Goal: Answer question/provide support: Share knowledge or assist other users

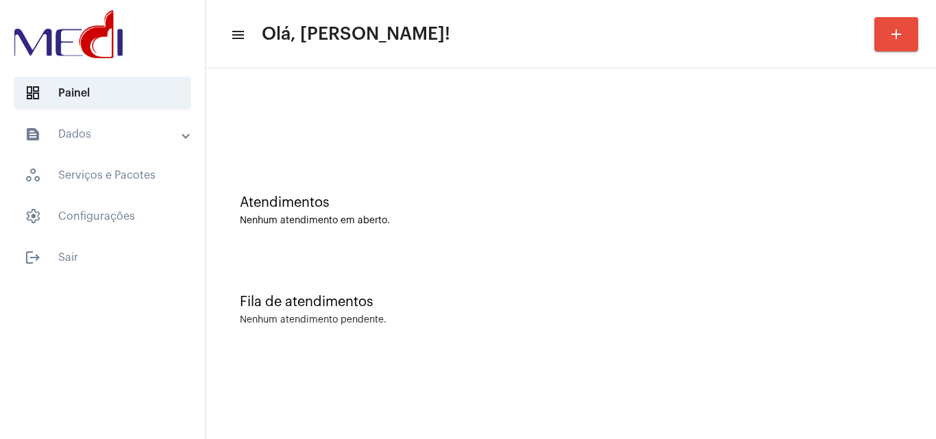
click at [797, 223] on div "Nenhum atendimento em aberto." at bounding box center [571, 221] width 662 height 10
click at [837, 99] on div at bounding box center [570, 114] width 717 height 79
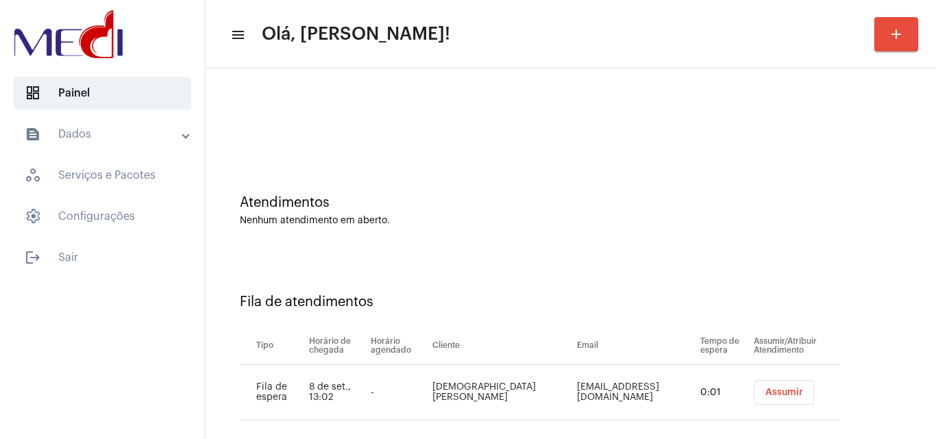
click at [765, 390] on span "Assumir" at bounding box center [784, 393] width 38 height 10
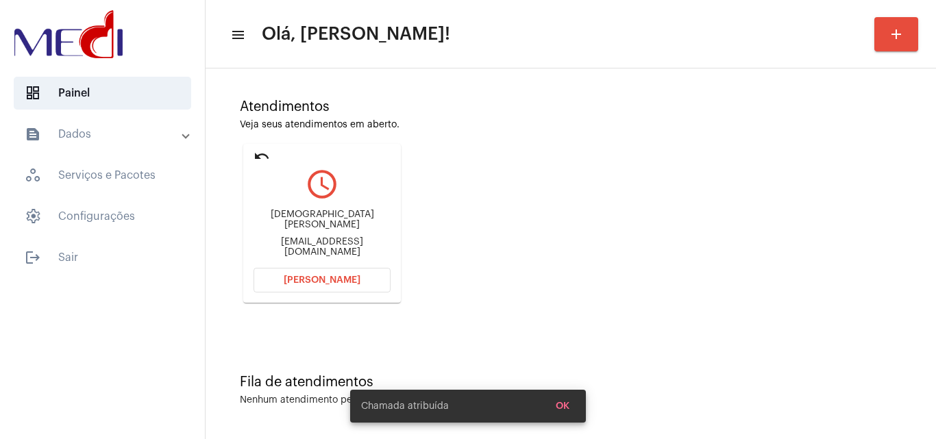
scroll to position [97, 0]
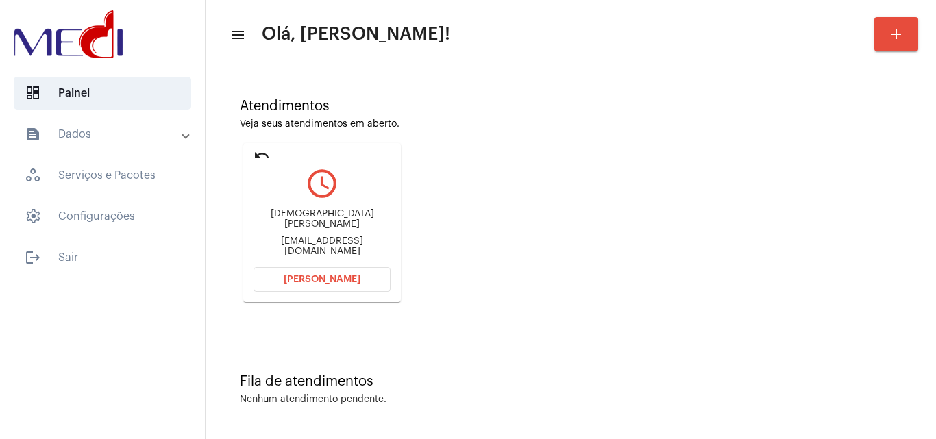
click at [332, 240] on div "cnelcis@gmail.com" at bounding box center [322, 246] width 137 height 21
copy mat-card-content "cnelcis@gmail.com Abrir Chamada"
click at [369, 275] on button "Abrir Chamada" at bounding box center [322, 279] width 137 height 25
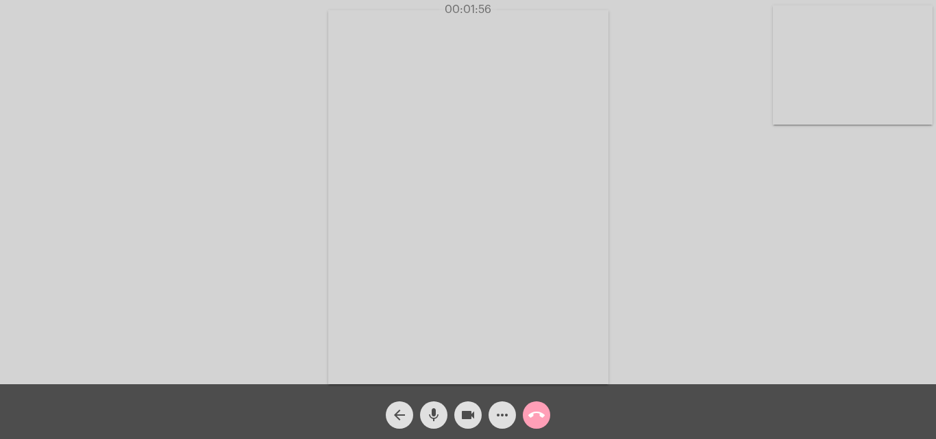
click at [537, 417] on mat-icon "call_end" at bounding box center [536, 415] width 16 height 16
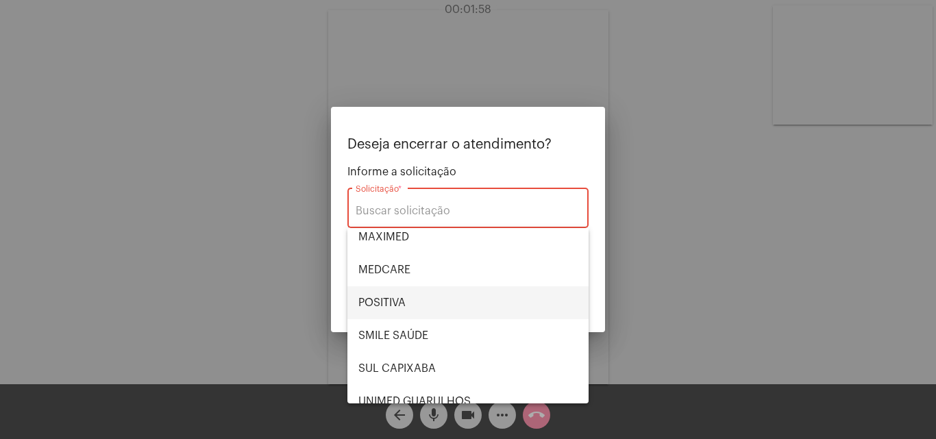
scroll to position [153, 0]
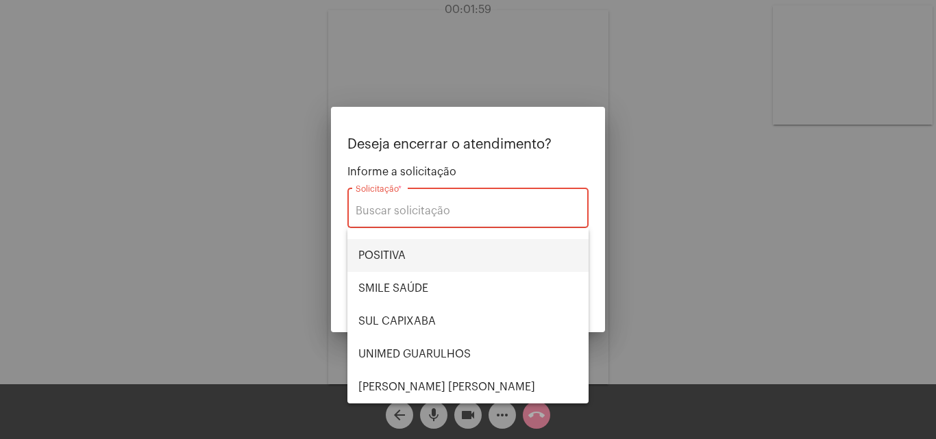
click at [430, 260] on span "POSITIVA" at bounding box center [467, 255] width 219 height 33
type input "POSITIVA"
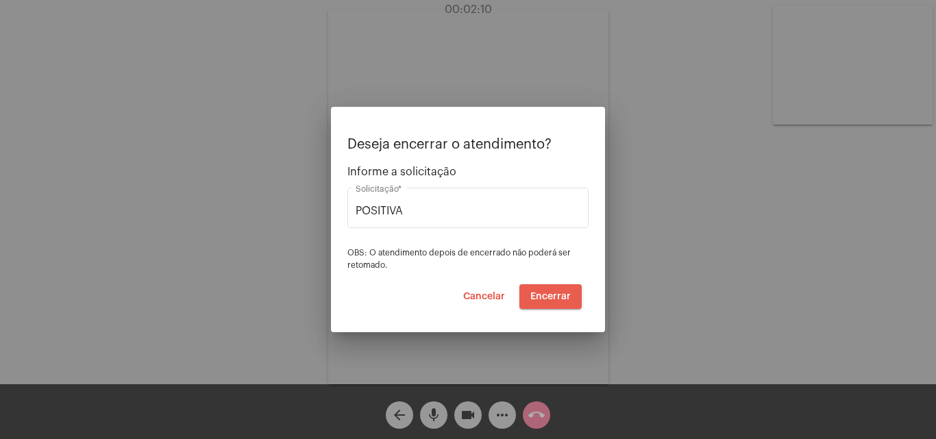
click at [556, 294] on span "Encerrar" at bounding box center [550, 297] width 40 height 10
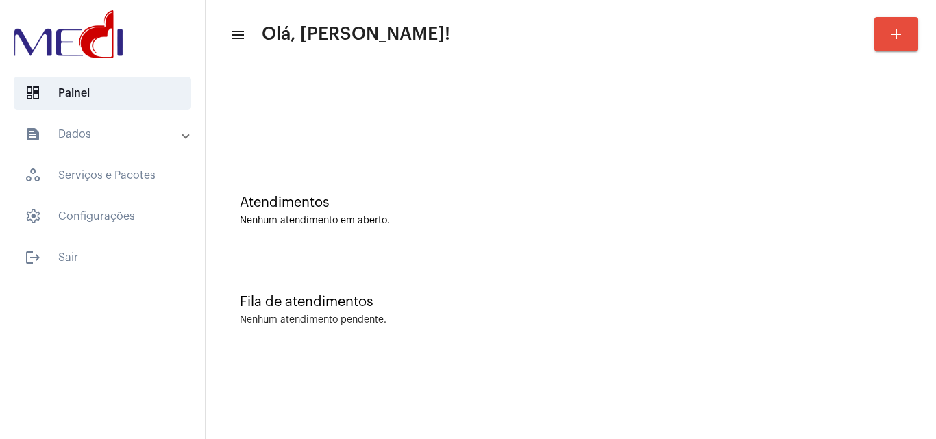
click at [783, 125] on div at bounding box center [571, 121] width 662 height 10
click at [798, 298] on div "Fila de atendimentos" at bounding box center [571, 302] width 662 height 15
